Goal: Task Accomplishment & Management: Manage account settings

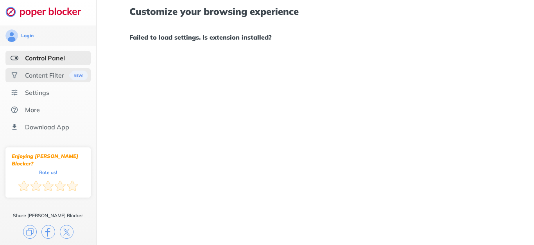
click at [51, 73] on div "Content Filter" at bounding box center [44, 75] width 39 height 8
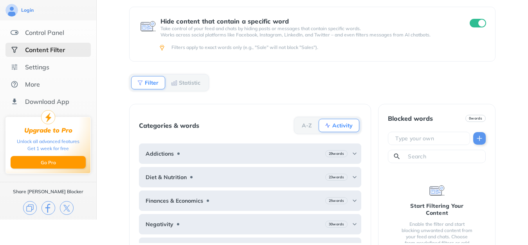
scroll to position [41, 0]
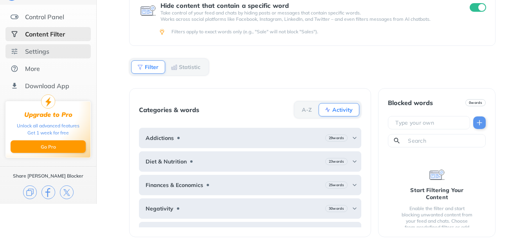
click at [53, 52] on div "Settings" at bounding box center [47, 51] width 85 height 14
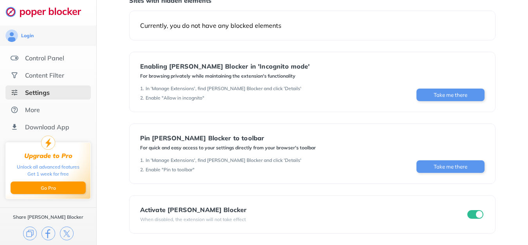
scroll to position [2, 0]
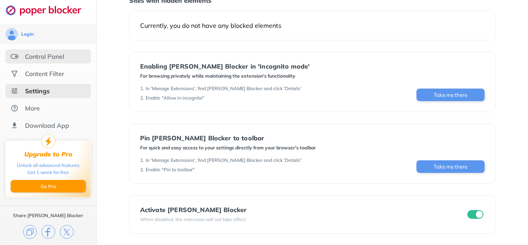
click at [32, 54] on div "Control Panel" at bounding box center [44, 56] width 39 height 8
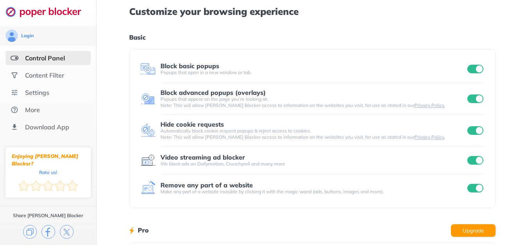
click at [475, 128] on input "checkbox" at bounding box center [475, 130] width 16 height 9
click at [478, 129] on input "checkbox" at bounding box center [475, 130] width 16 height 9
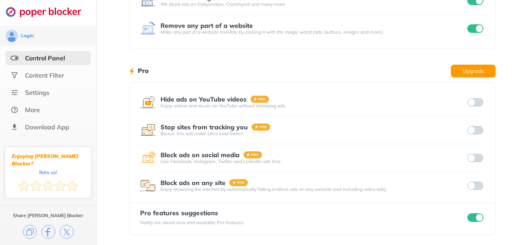
scroll to position [160, 0]
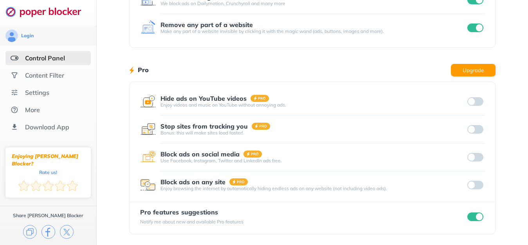
click at [478, 217] on input "checkbox" at bounding box center [475, 216] width 16 height 9
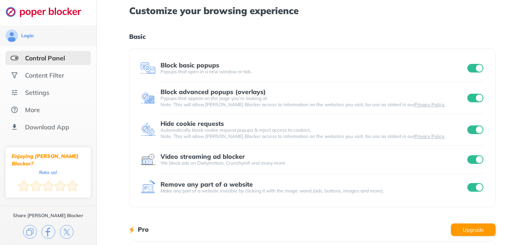
scroll to position [0, 0]
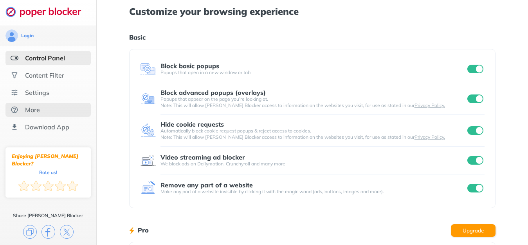
click at [43, 112] on div "More" at bounding box center [47, 110] width 85 height 14
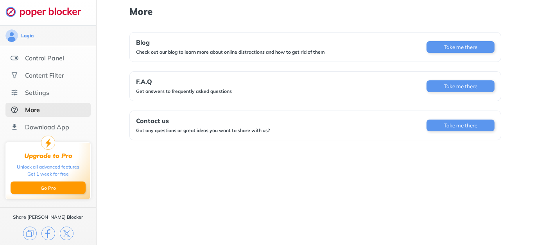
click at [29, 35] on div "Login" at bounding box center [27, 35] width 13 height 6
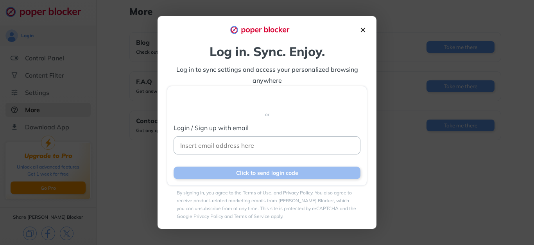
click at [362, 30] on img at bounding box center [363, 30] width 8 height 8
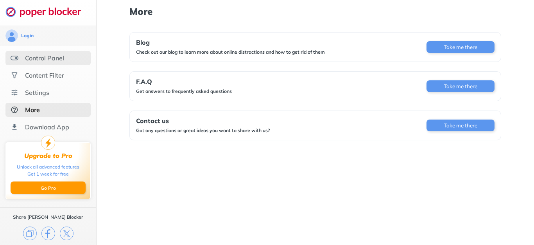
click at [43, 56] on div "Control Panel" at bounding box center [44, 58] width 39 height 8
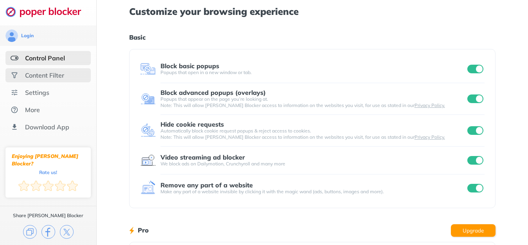
click at [41, 74] on div "Content Filter" at bounding box center [44, 75] width 39 height 8
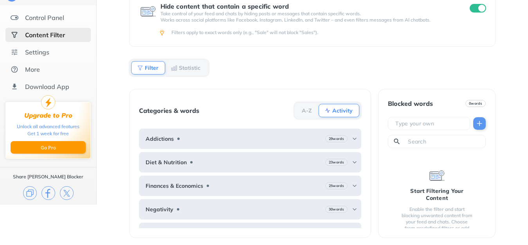
scroll to position [41, 0]
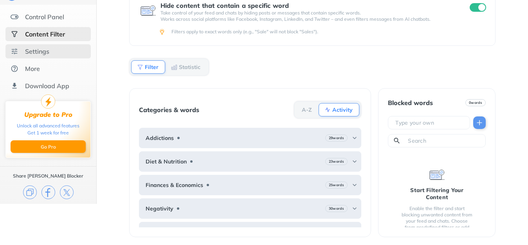
click at [44, 55] on div "Settings" at bounding box center [37, 51] width 24 height 8
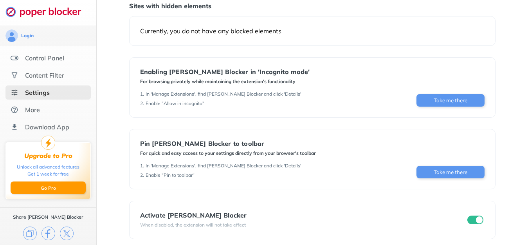
scroll to position [95, 0]
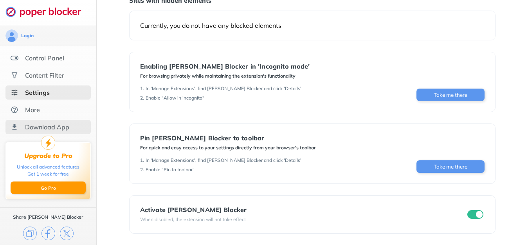
click at [59, 126] on div "Download App" at bounding box center [47, 127] width 44 height 8
